Goal: Unclear: Browse casually

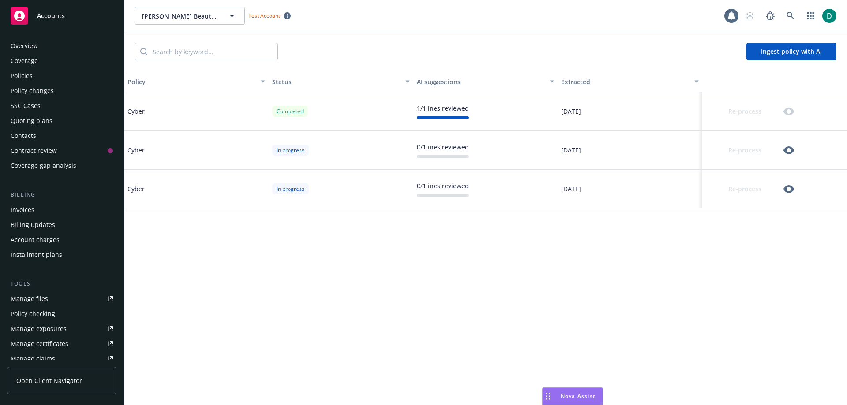
scroll to position [188, 0]
